Goal: Information Seeking & Learning: Learn about a topic

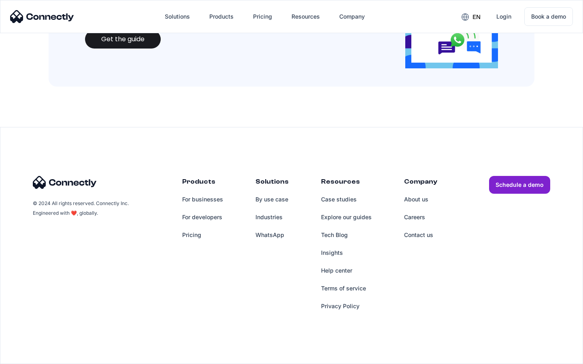
scroll to position [880, 0]
